Goal: Check status: Check status

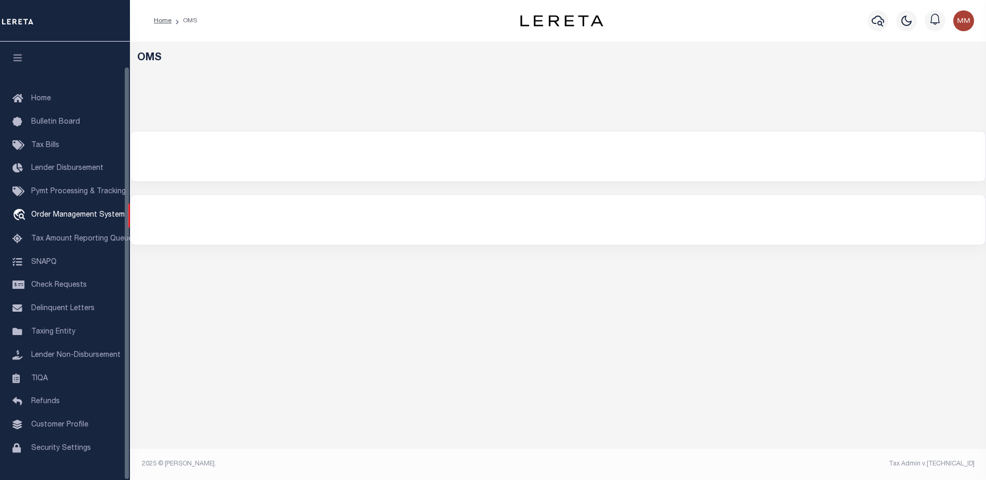
select select "200"
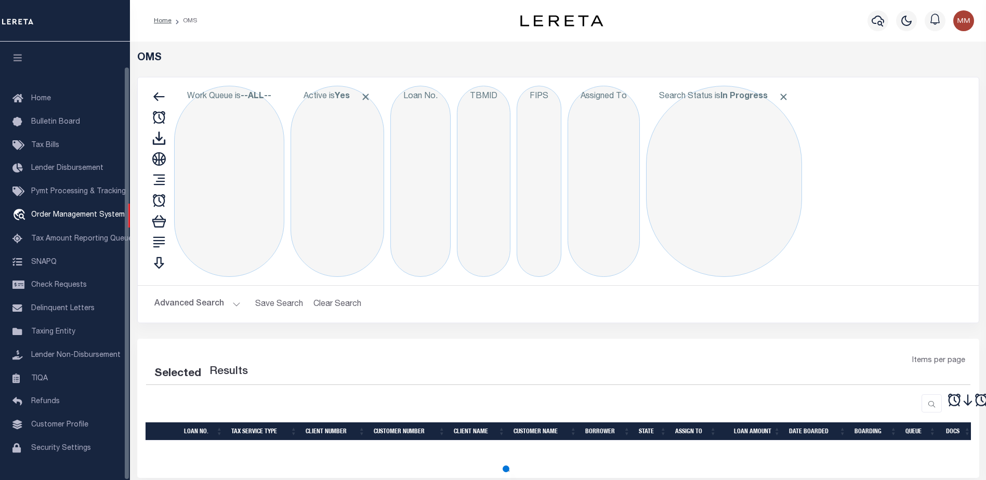
scroll to position [26, 0]
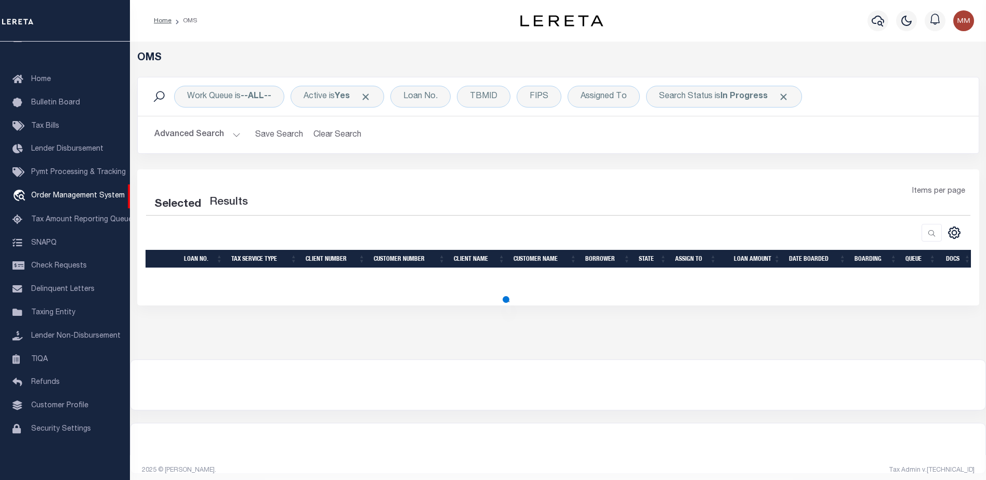
select select "200"
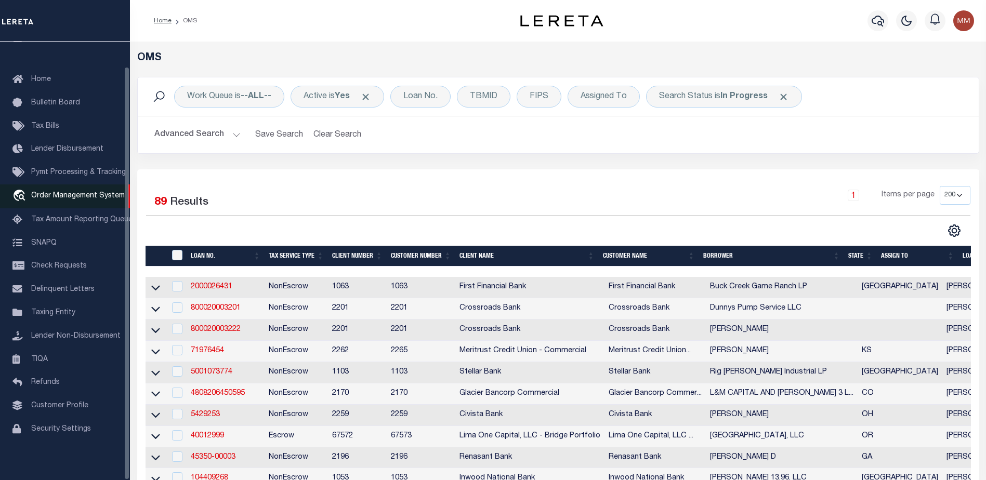
click at [61, 192] on span "Order Management System" at bounding box center [78, 195] width 94 height 7
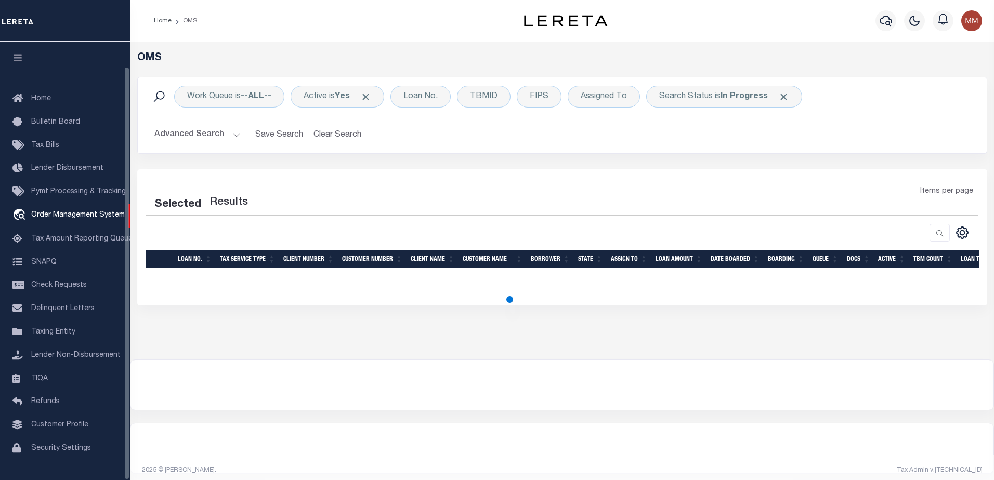
select select "200"
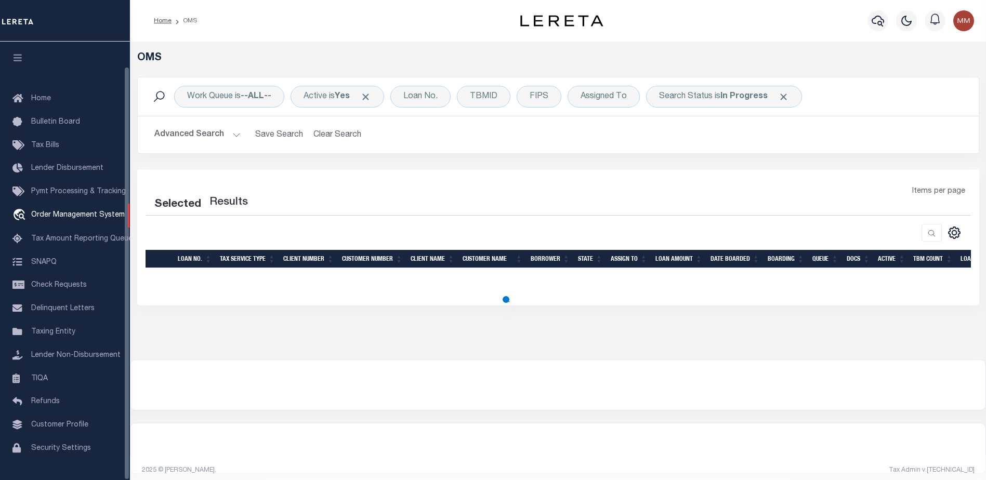
scroll to position [26, 0]
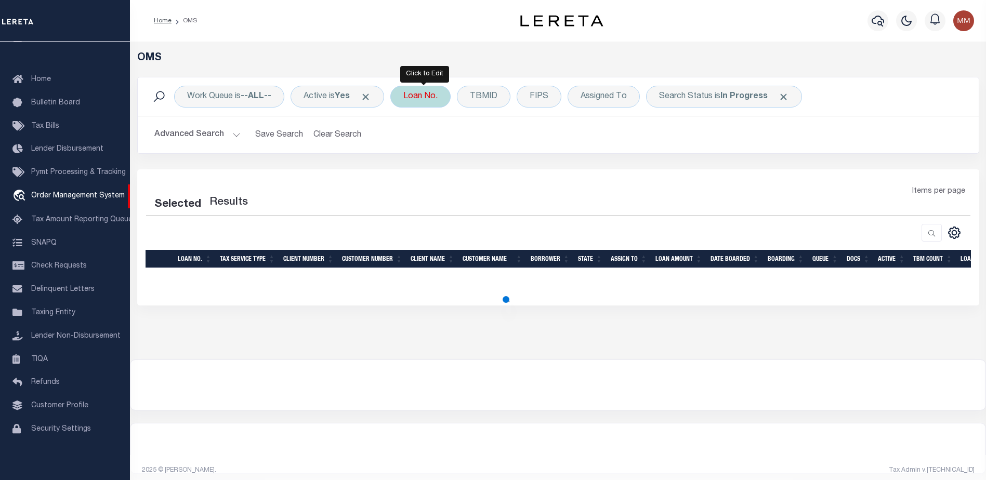
click at [440, 100] on div "Loan No." at bounding box center [420, 97] width 60 height 22
select select "200"
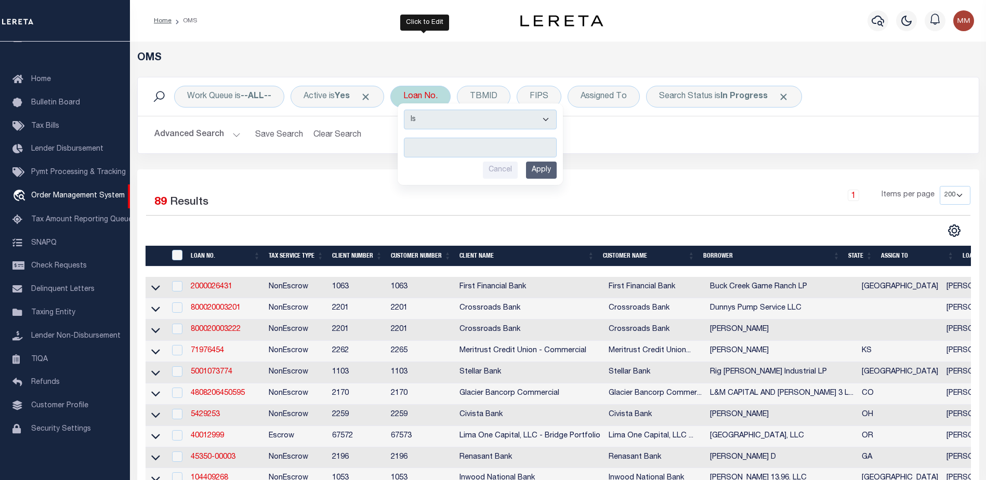
click at [450, 147] on input "text" at bounding box center [480, 148] width 153 height 20
type input "12840"
click at [531, 169] on input "Apply" at bounding box center [541, 170] width 31 height 17
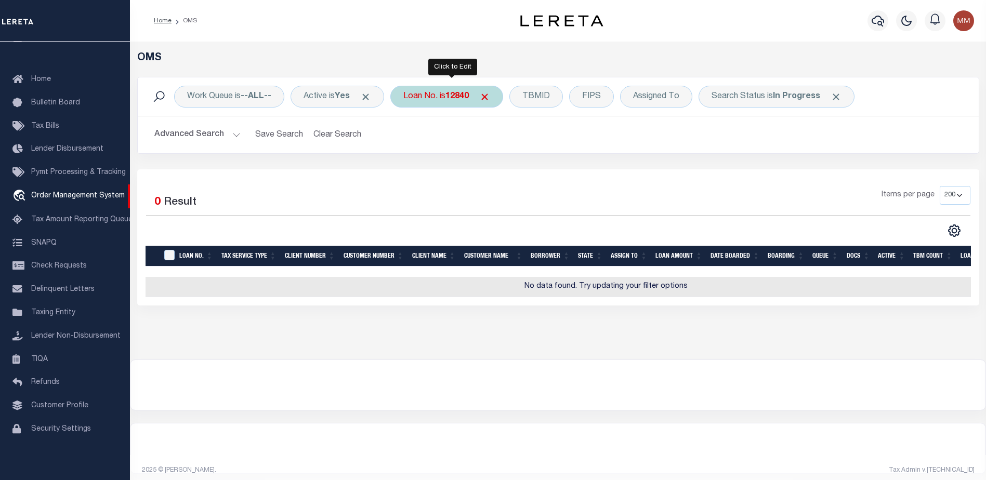
click at [465, 98] on b "12840" at bounding box center [457, 97] width 23 height 8
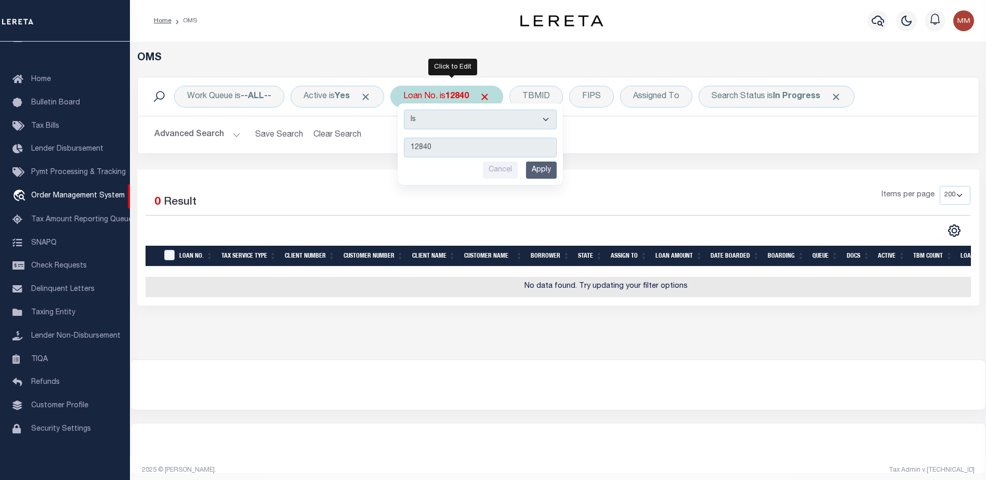
click at [454, 152] on input "12840" at bounding box center [480, 148] width 153 height 20
type input "1"
type input "12840"
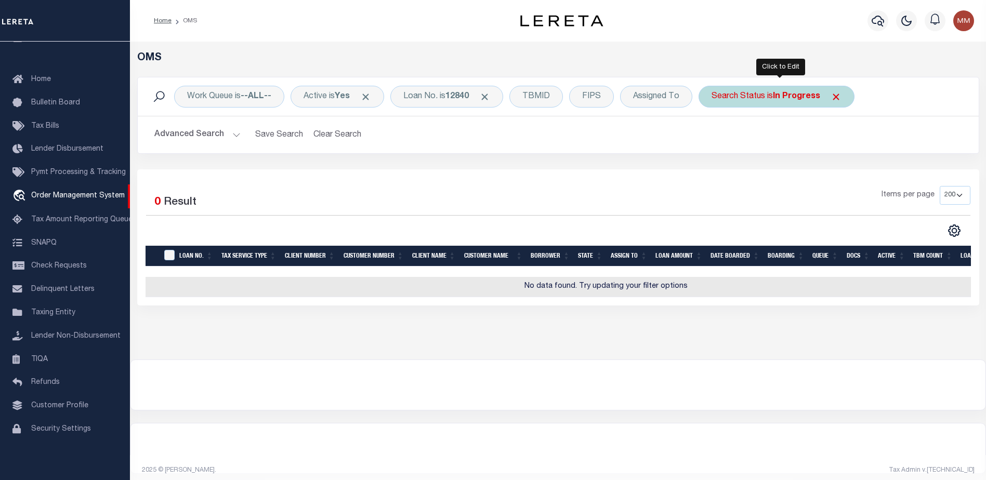
click at [789, 96] on b "In Progress" at bounding box center [796, 97] width 47 height 8
select select "IP"
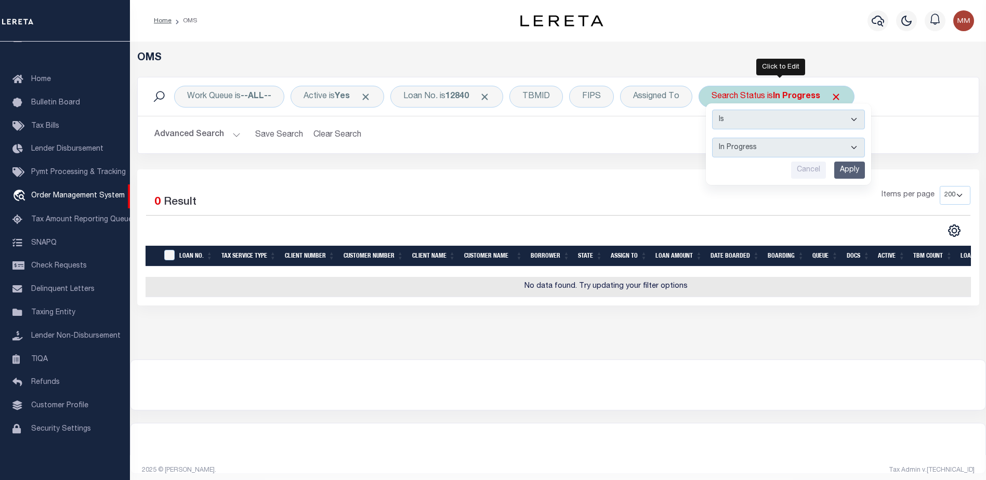
click at [847, 165] on input "Apply" at bounding box center [849, 170] width 31 height 17
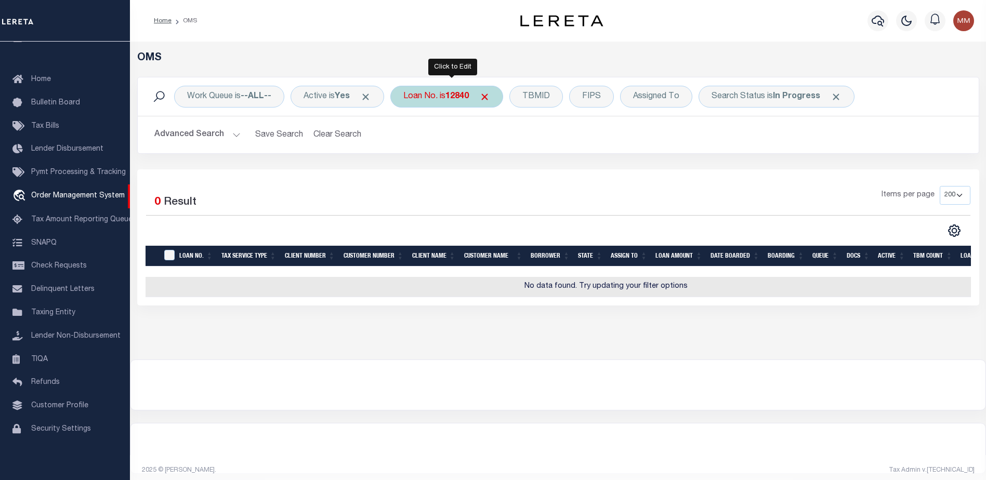
click at [465, 95] on b "12840" at bounding box center [457, 97] width 23 height 8
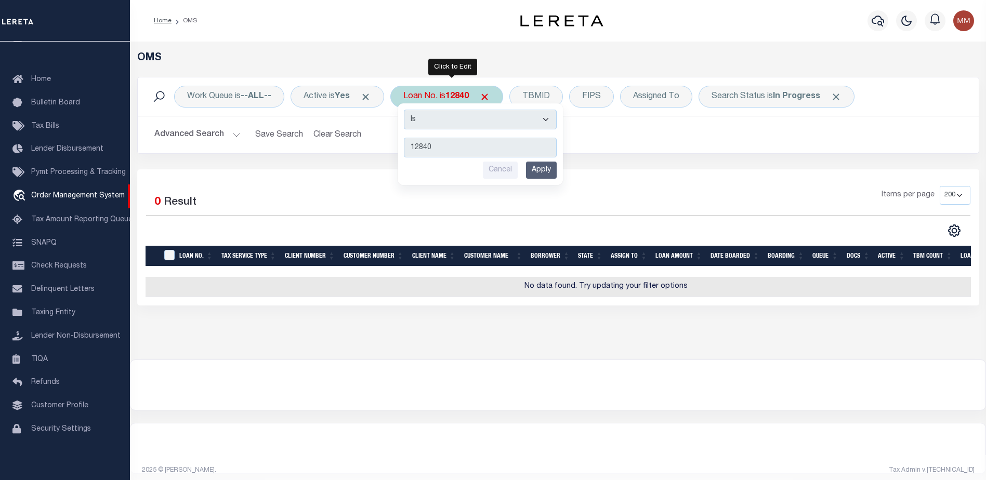
click at [468, 143] on input "12840" at bounding box center [480, 148] width 153 height 20
type input "1"
type input "12840"
click at [549, 171] on input "Apply" at bounding box center [541, 170] width 31 height 17
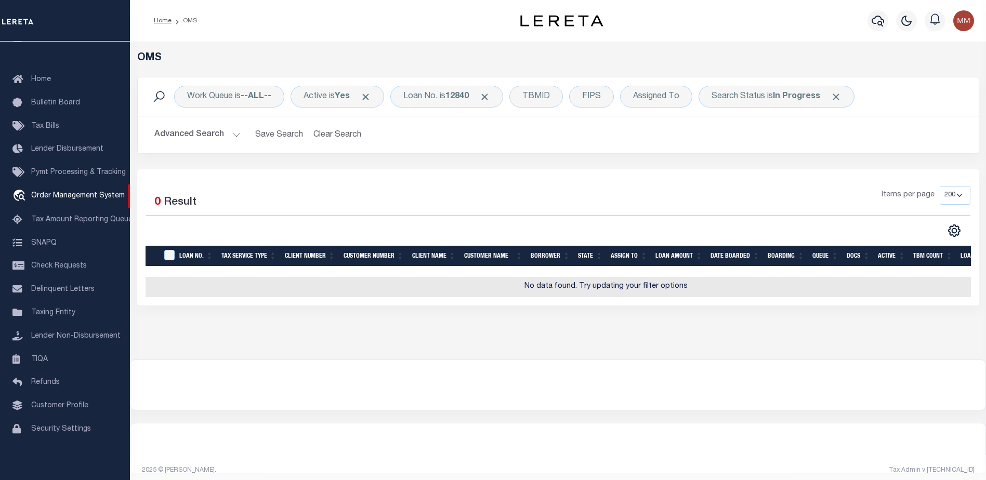
click at [240, 188] on div "Selected 0 Result" at bounding box center [243, 200] width 194 height 29
click at [840, 96] on span "Click to Remove" at bounding box center [836, 97] width 11 height 11
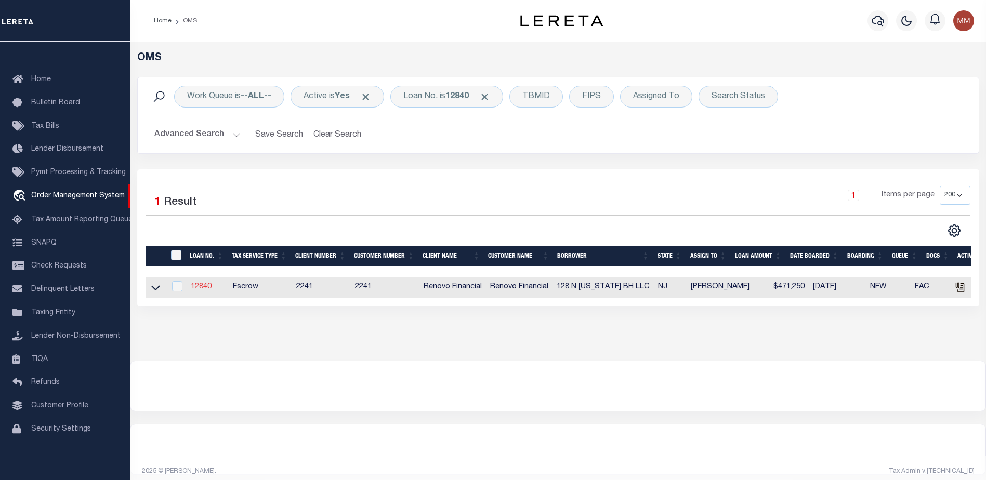
click at [197, 291] on link "12840" at bounding box center [201, 286] width 21 height 7
type input "12840"
type input "128 N [US_STATE] BH LLC"
select select
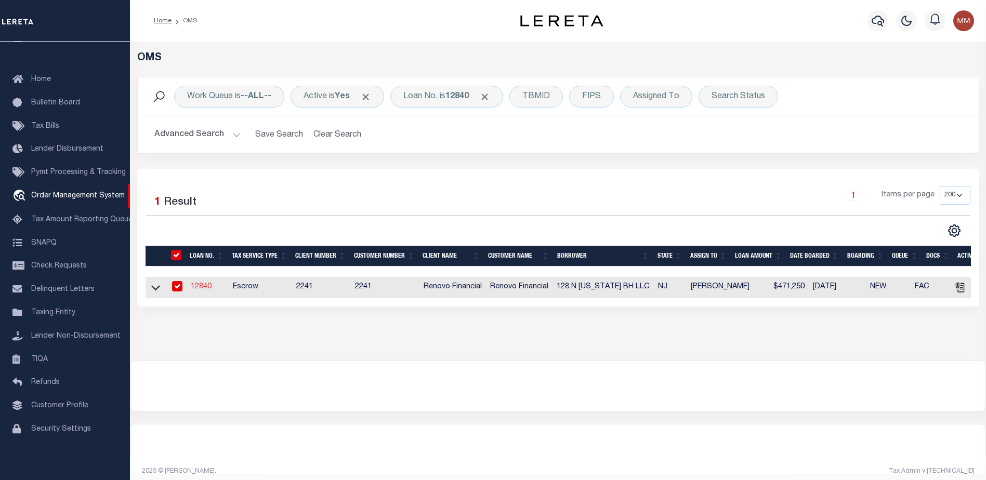
type input "[STREET_ADDRESS]"
type input "Passaic NJ 07055"
select select "10"
select select "Escrow"
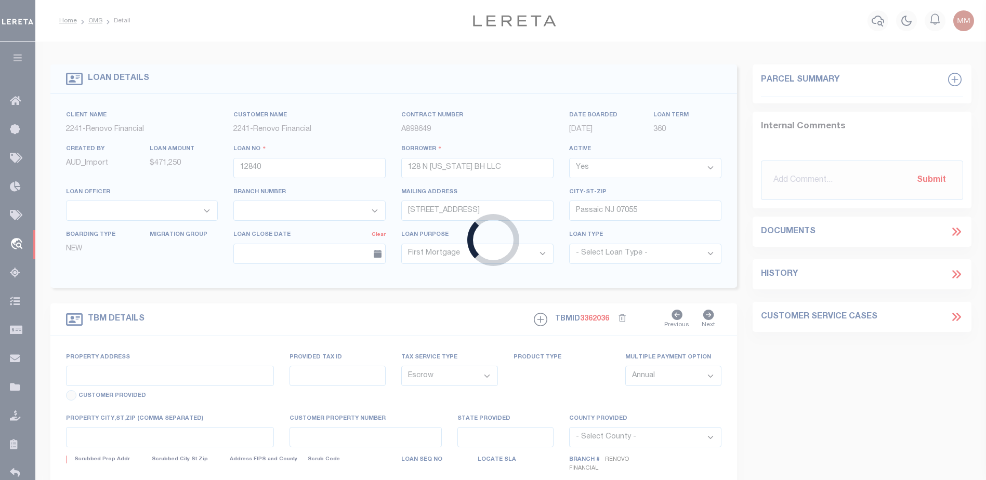
type input "[STREET_ADDRESS][US_STATE]"
select select
type input "[GEOGRAPHIC_DATA]"
type input "a0kUS000002ive9"
type input "NJ"
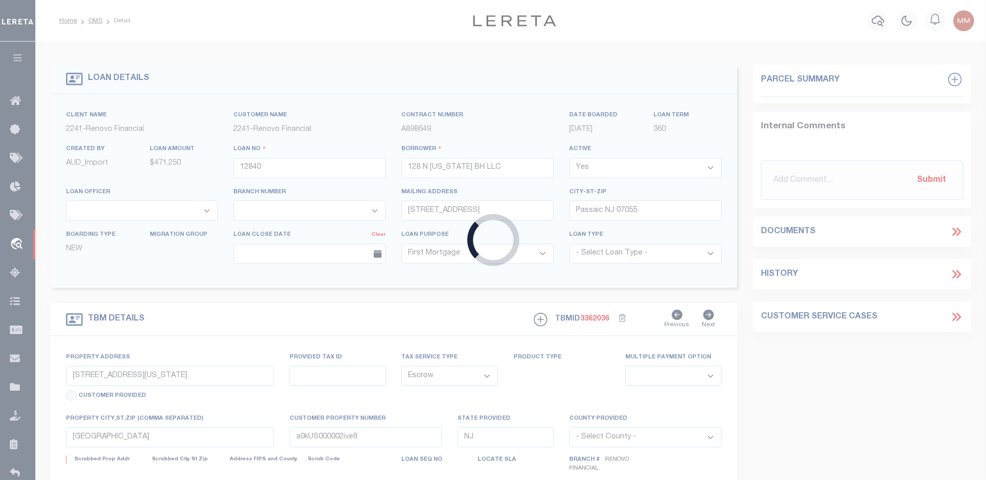
select select
type textarea "LEGAL REQUIRED"
select select "25066"
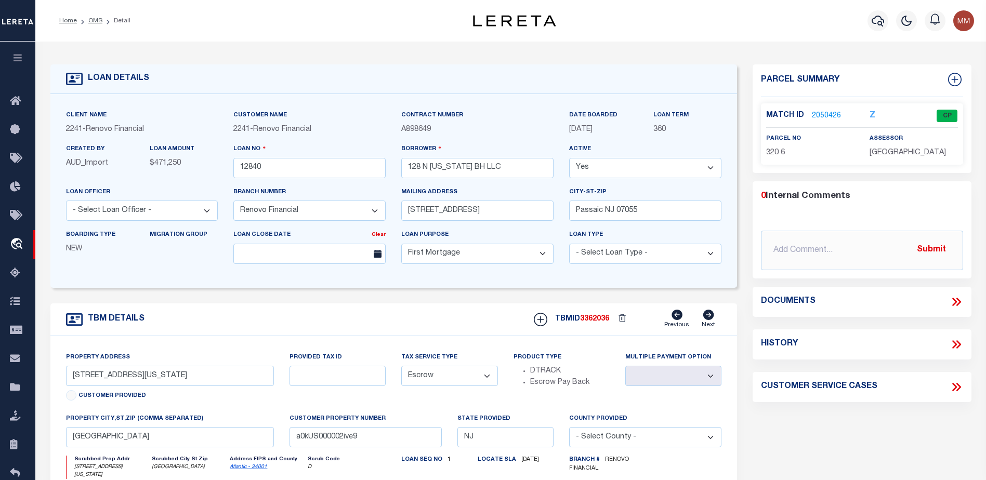
click at [818, 114] on link "2050426" at bounding box center [826, 116] width 29 height 11
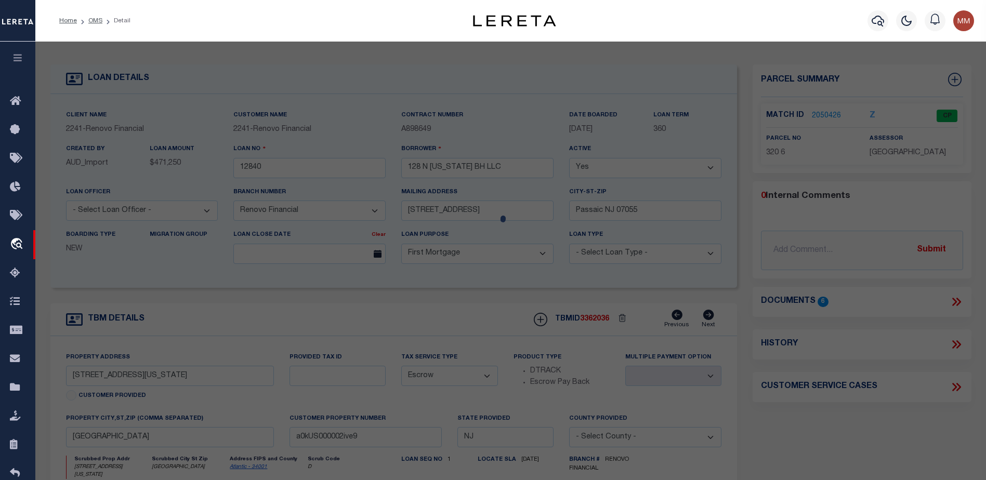
checkbox input "false"
select select "CP"
type input "JN DIAMONDS LLC"
select select
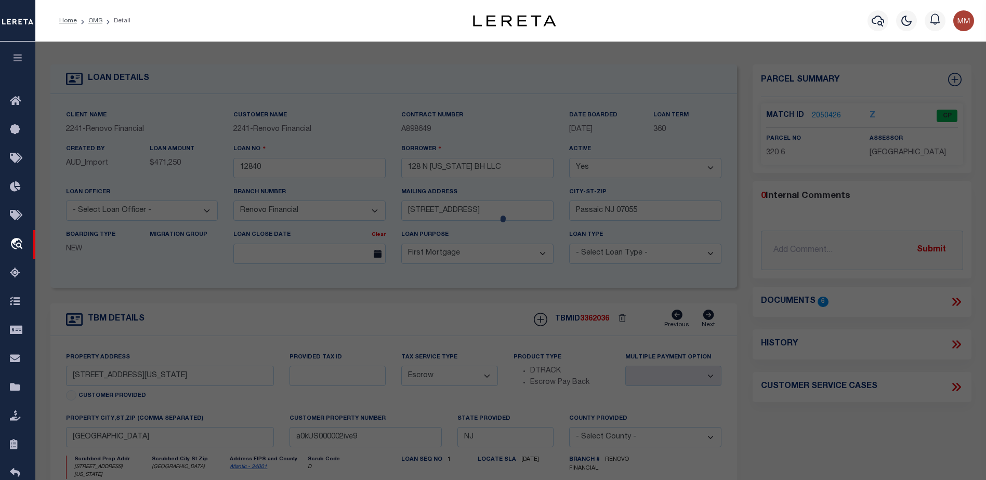
type input "[STREET_ADDRESS][US_STATE]"
checkbox input "false"
type input "[GEOGRAPHIC_DATA]"
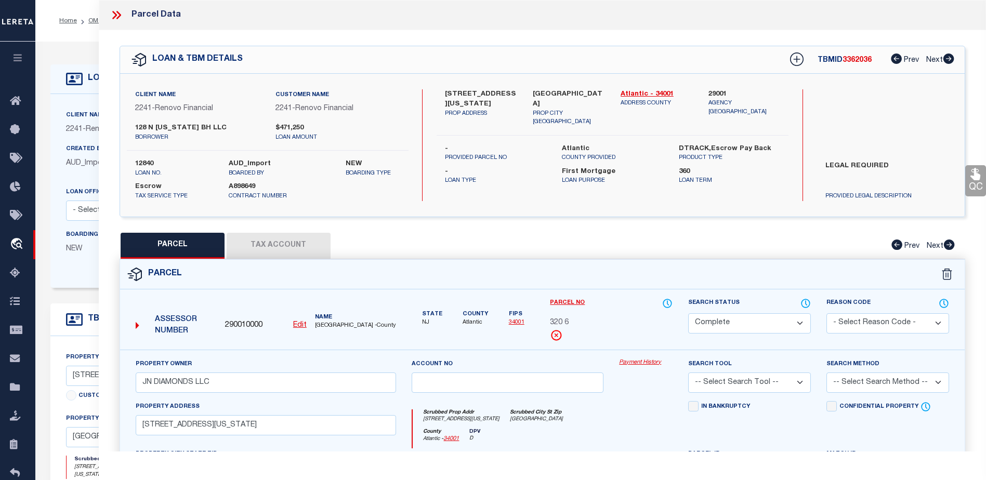
click at [638, 365] on link "Payment History" at bounding box center [646, 363] width 54 height 9
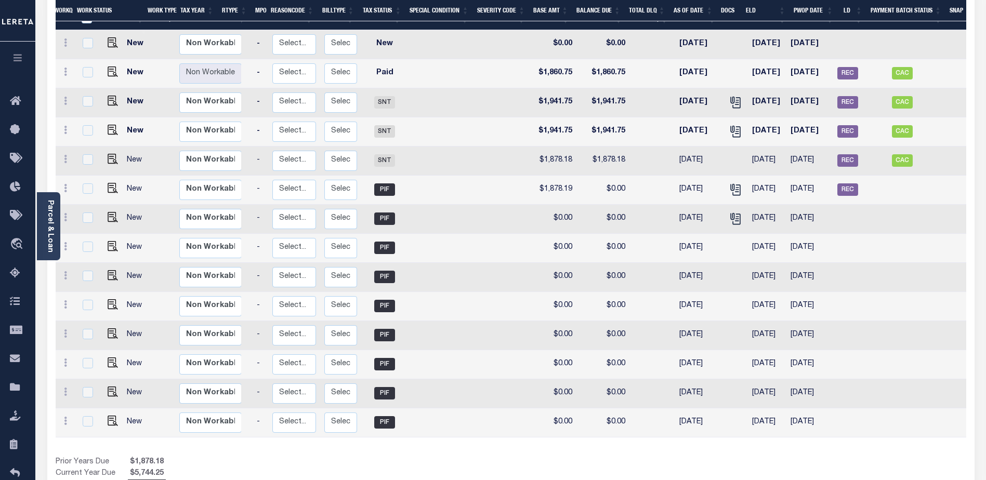
scroll to position [179, 0]
